Goal: Information Seeking & Learning: Learn about a topic

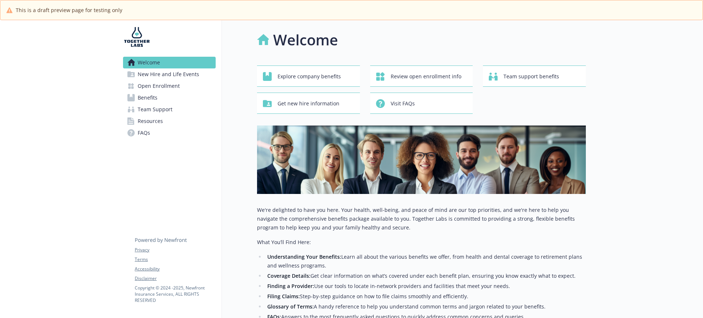
click at [128, 99] on icon at bounding box center [131, 97] width 7 height 7
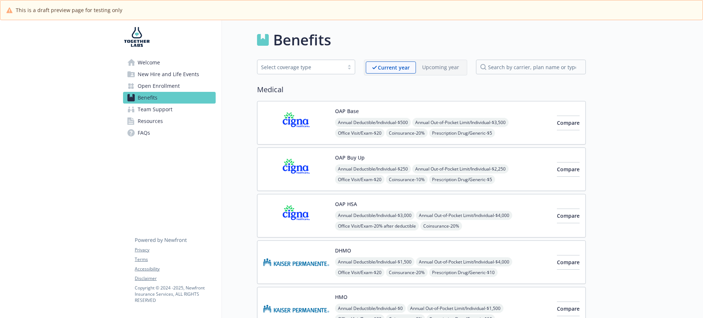
click at [160, 110] on span "Team Support" at bounding box center [155, 110] width 35 height 12
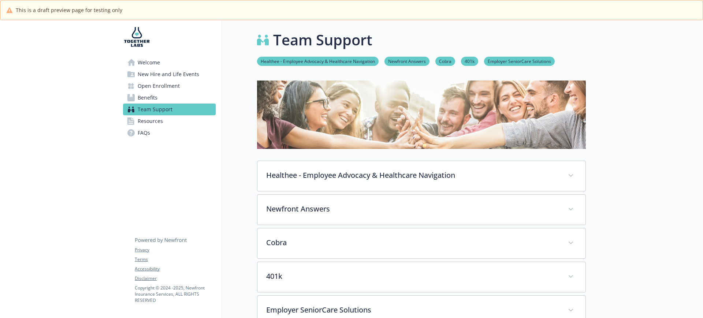
scroll to position [92, 0]
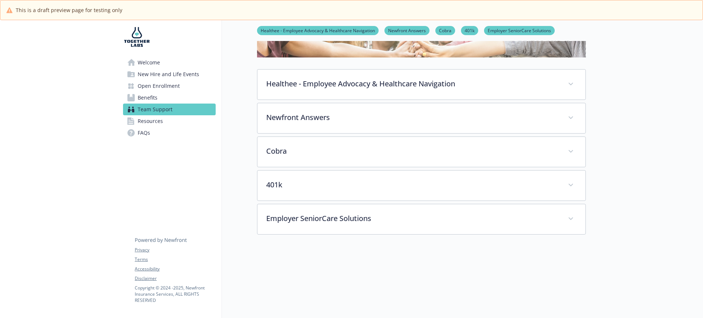
click at [169, 87] on span "Open Enrollment" at bounding box center [159, 86] width 42 height 12
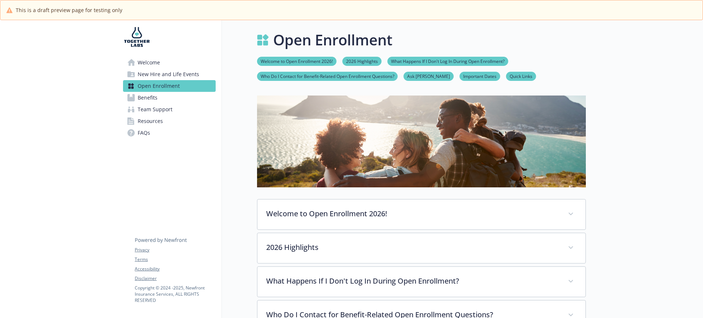
click at [159, 70] on span "New Hire and Life Events" at bounding box center [169, 75] width 62 height 12
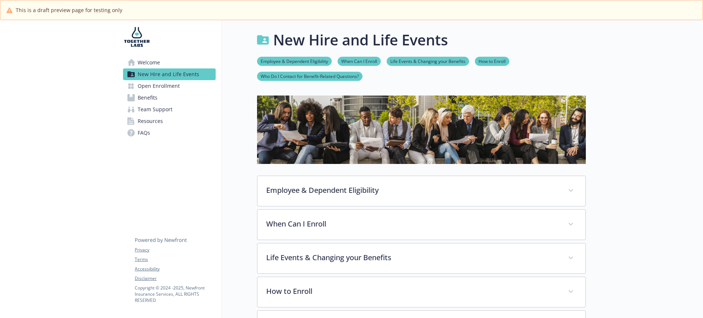
click at [155, 108] on span "Team Support" at bounding box center [155, 110] width 35 height 12
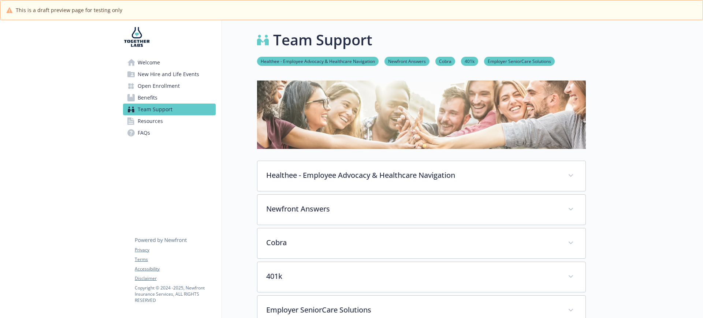
click at [158, 119] on span "Resources" at bounding box center [150, 121] width 25 height 12
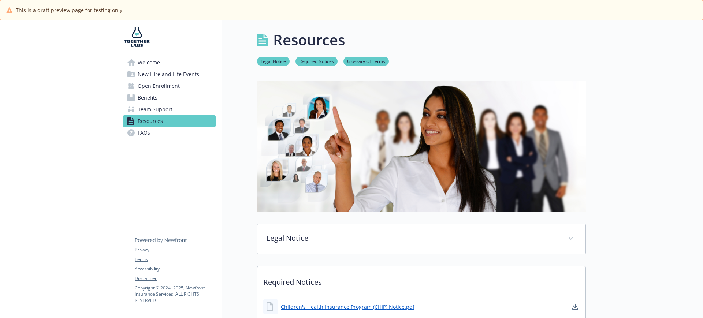
click at [147, 64] on span "Welcome" at bounding box center [149, 63] width 22 height 12
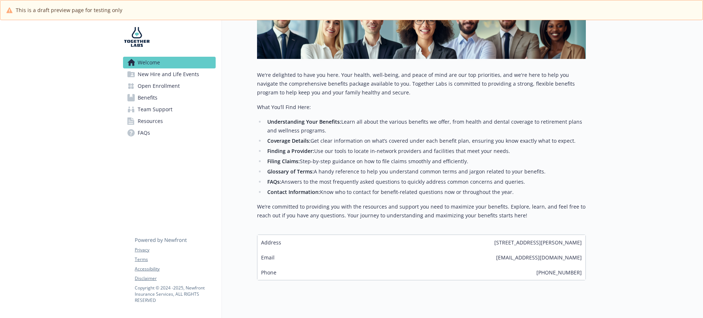
scroll to position [157, 0]
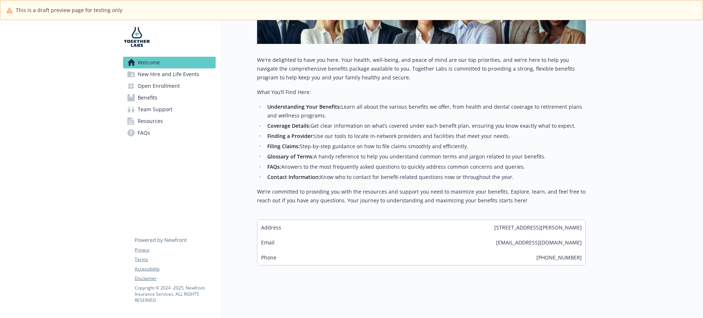
click at [169, 71] on span "New Hire and Life Events" at bounding box center [169, 75] width 62 height 12
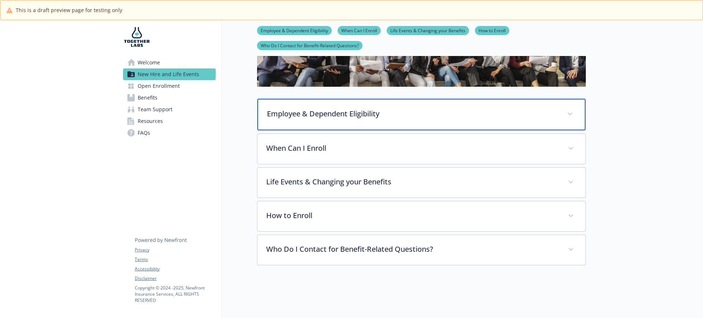
scroll to position [84, 0]
click at [313, 108] on p "Employee & Dependent Eligibility" at bounding box center [413, 113] width 292 height 11
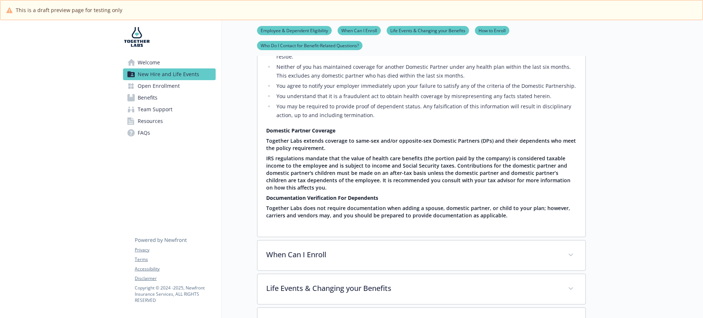
scroll to position [405, 0]
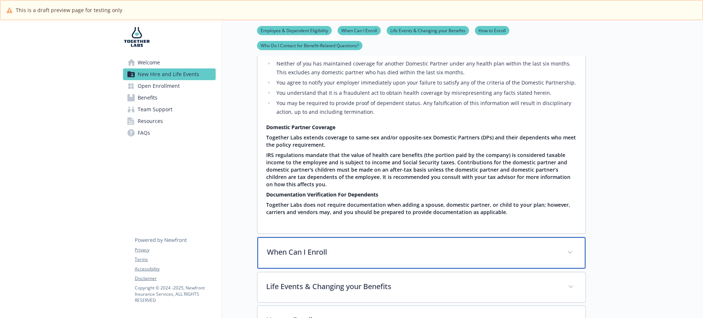
click at [298, 247] on p "When Can I Enroll" at bounding box center [413, 252] width 292 height 11
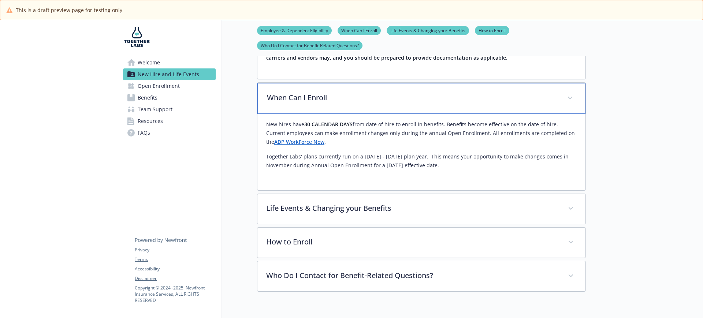
scroll to position [566, 0]
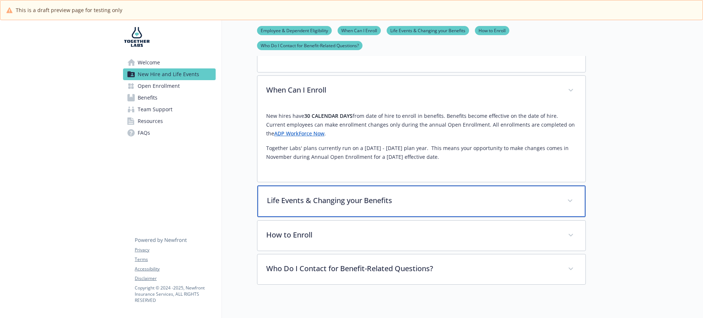
drag, startPoint x: 362, startPoint y: 171, endPoint x: 368, endPoint y: 170, distance: 5.9
click at [362, 195] on p "Life Events & Changing your Benefits" at bounding box center [413, 200] width 292 height 11
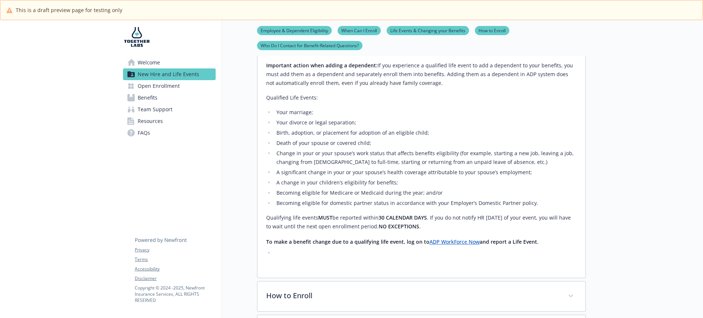
scroll to position [836, 0]
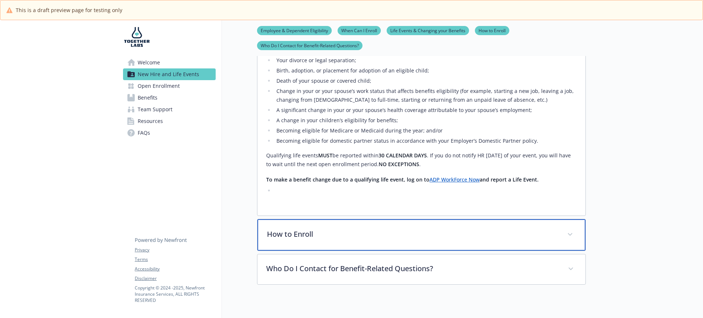
click at [340, 220] on div "How to Enroll" at bounding box center [422, 235] width 328 height 32
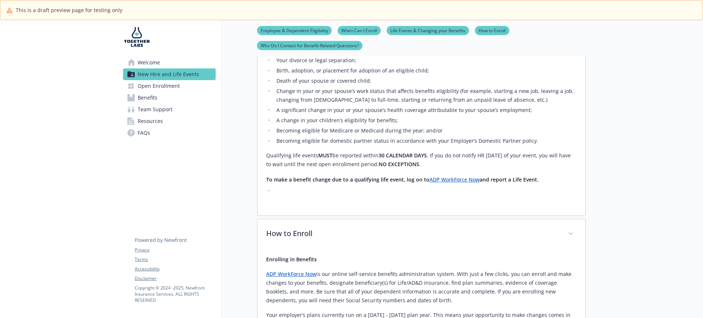
click at [154, 100] on span "Benefits" at bounding box center [148, 98] width 20 height 12
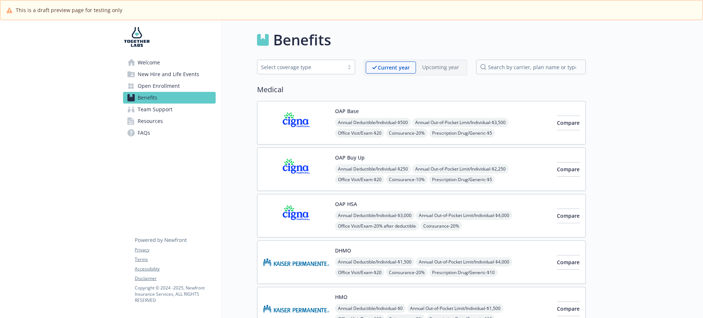
click at [149, 115] on span "Resources" at bounding box center [150, 121] width 25 height 12
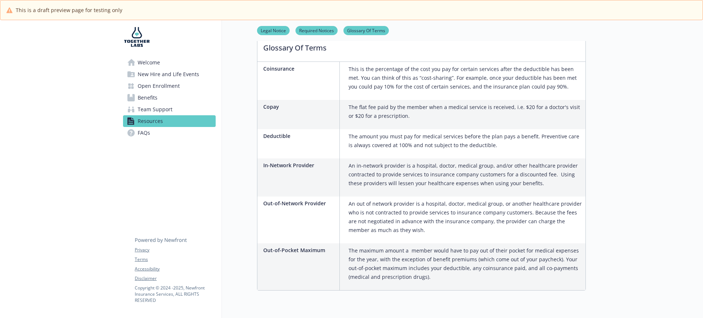
scroll to position [530, 0]
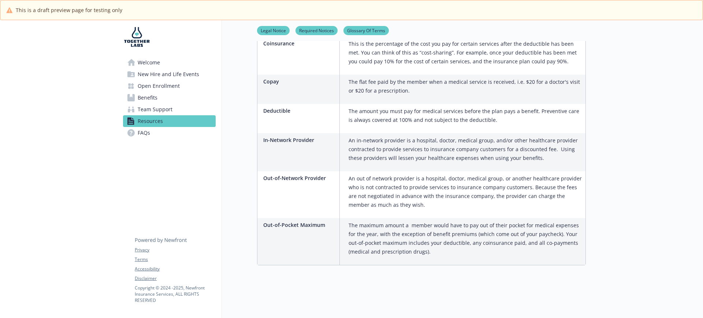
click at [165, 100] on link "Benefits" at bounding box center [169, 98] width 93 height 12
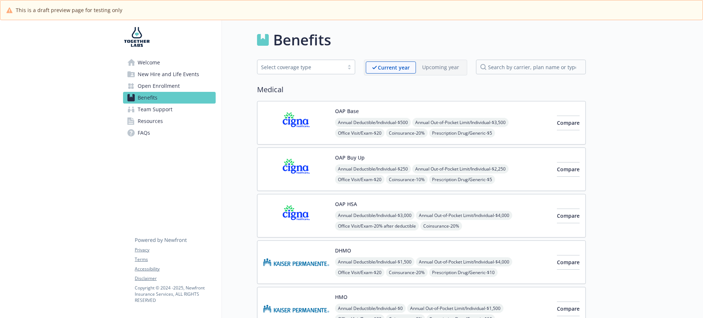
click at [150, 121] on span "Resources" at bounding box center [150, 121] width 25 height 12
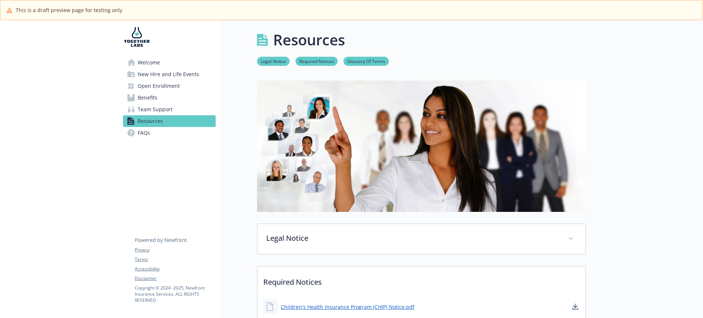
click at [140, 134] on span "FAQs" at bounding box center [144, 133] width 12 height 12
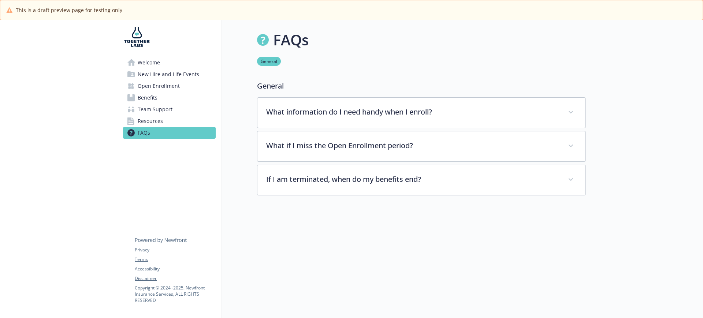
click at [169, 86] on span "Open Enrollment" at bounding box center [159, 86] width 42 height 12
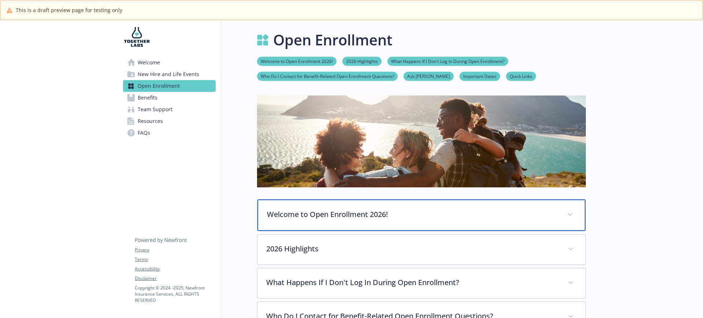
click at [396, 215] on p "Welcome to Open Enrollment 2026!" at bounding box center [413, 214] width 292 height 11
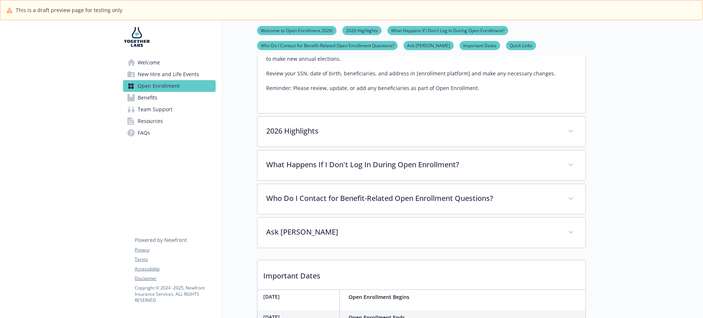
scroll to position [321, 0]
